Goal: Information Seeking & Learning: Learn about a topic

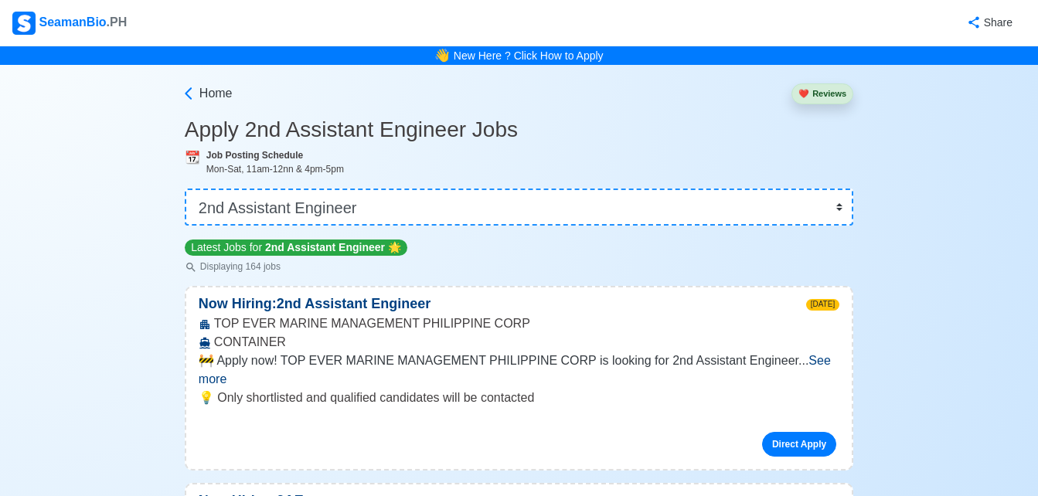
select select "2nd Assistant Engineer"
click at [717, 193] on select "👉 Select Rank or Position Master Chief Officer 2nd Officer 3rd Officer Junior O…" at bounding box center [519, 207] width 669 height 37
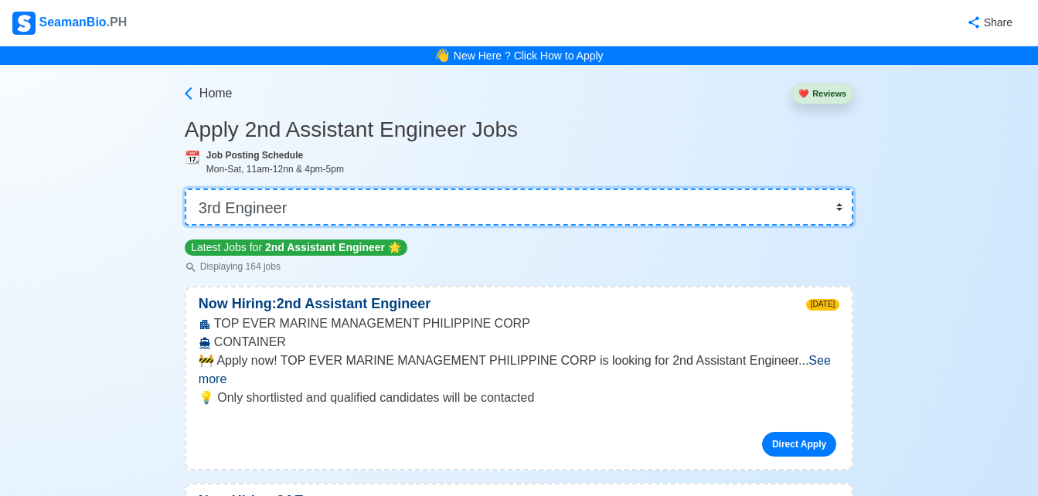
click at [186, 189] on select "👉 Select Rank or Position Master Chief Officer 2nd Officer 3rd Officer Junior O…" at bounding box center [519, 207] width 669 height 37
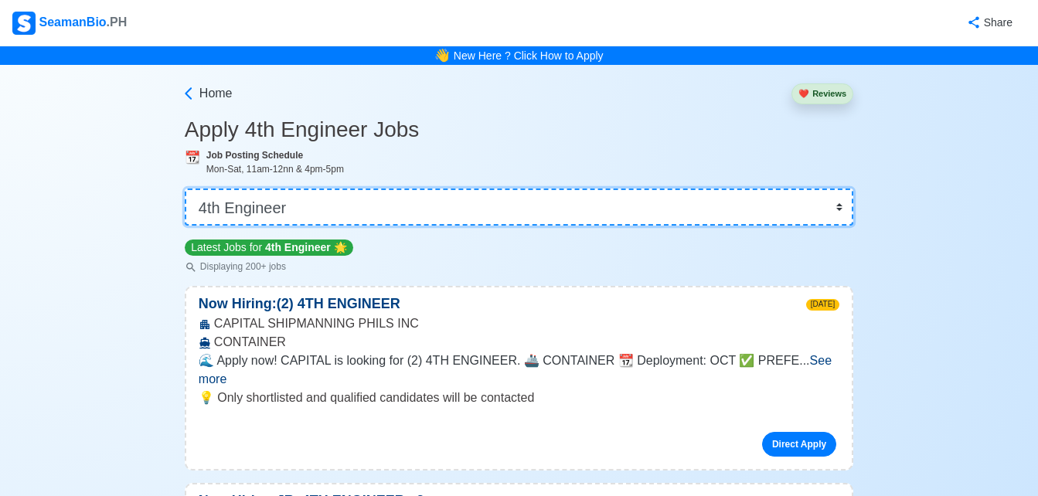
select select "3rd Engineer"
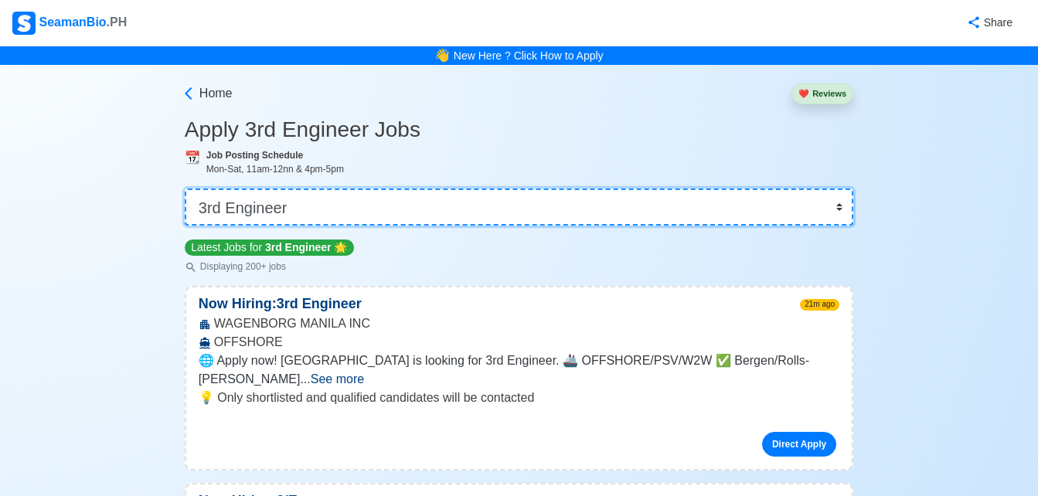
scroll to position [62, 0]
